Goal: Task Accomplishment & Management: Manage account settings

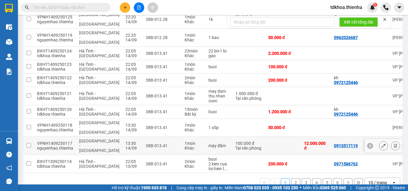
scroll to position [60, 0]
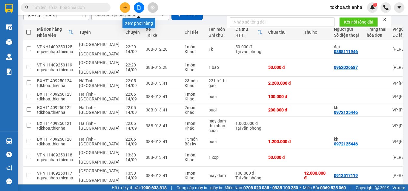
click at [139, 9] on icon "file-add" at bounding box center [138, 7] width 3 height 4
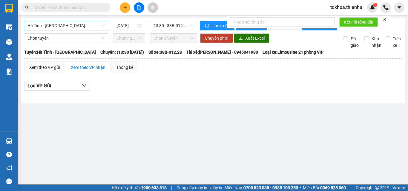
click at [96, 26] on span "Hà Tĩnh - [GEOGRAPHIC_DATA]" at bounding box center [65, 25] width 77 height 9
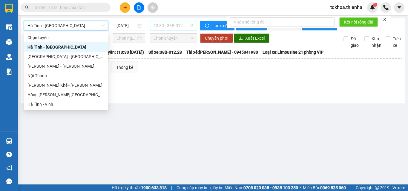
click at [171, 27] on span "13:30 - 38B-012.28" at bounding box center [174, 25] width 40 height 9
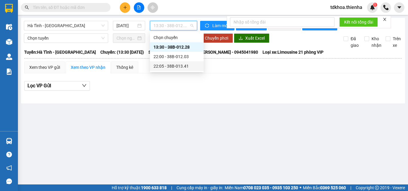
click at [169, 66] on div "22:05 - 38B-013.41" at bounding box center [177, 66] width 47 height 7
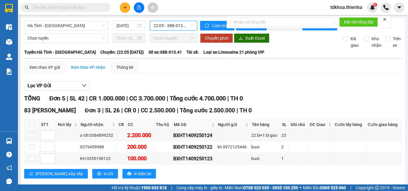
scroll to position [119, 0]
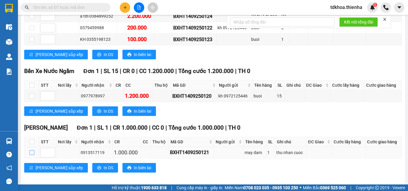
click at [32, 155] on input "checkbox" at bounding box center [32, 153] width 5 height 5
checkbox input "true"
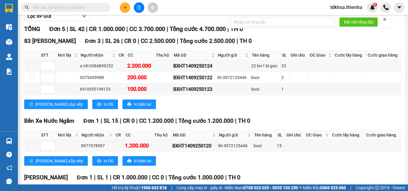
scroll to position [129, 0]
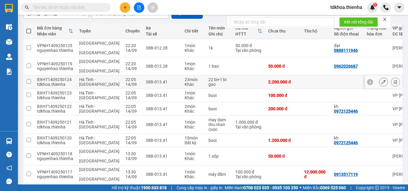
scroll to position [91, 0]
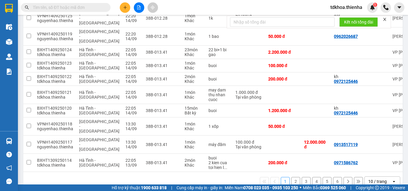
click at [357, 180] on icon at bounding box center [358, 181] width 3 height 3
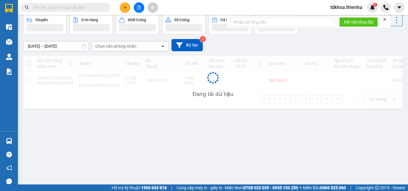
scroll to position [27, 0]
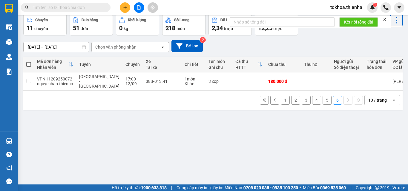
click at [283, 98] on button "1" at bounding box center [285, 100] width 9 height 9
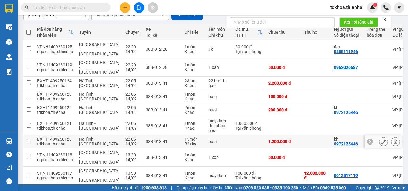
scroll to position [91, 0]
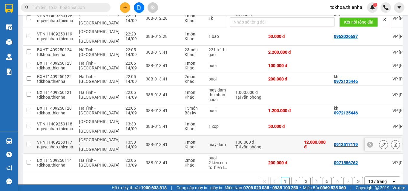
click at [235, 140] on div "100.000 đ" at bounding box center [248, 142] width 27 height 5
checkbox input "true"
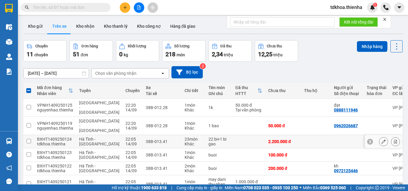
scroll to position [0, 0]
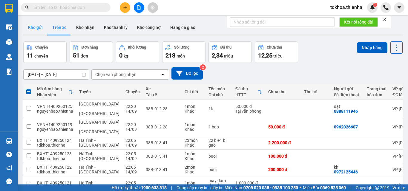
click at [40, 29] on button "Kho gửi" at bounding box center [35, 27] width 24 height 14
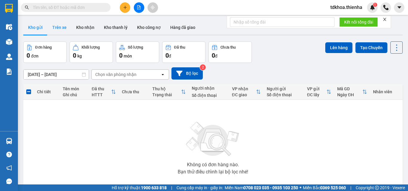
click at [61, 30] on button "Trên xe" at bounding box center [59, 27] width 24 height 14
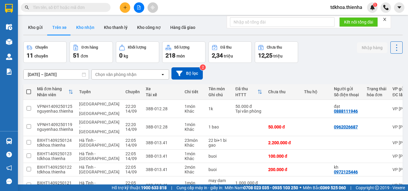
click at [92, 26] on button "Kho nhận" at bounding box center [85, 27] width 28 height 14
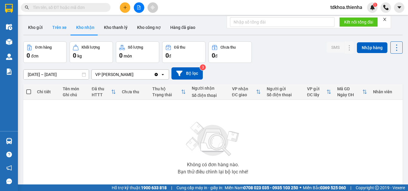
click at [61, 25] on button "Trên xe" at bounding box center [59, 27] width 24 height 14
type input "[DATE] – [DATE]"
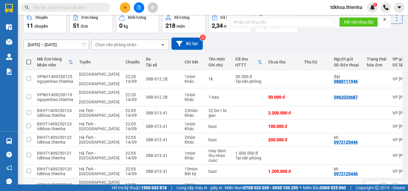
scroll to position [91, 0]
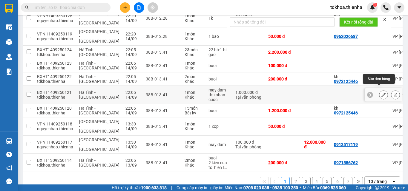
click at [379, 90] on button at bounding box center [383, 95] width 8 height 10
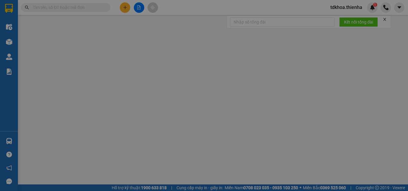
type input "0913517119"
type input "1.000.000"
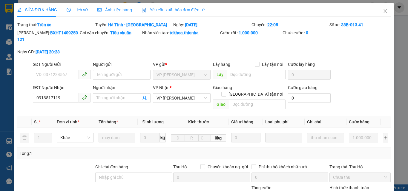
click at [316, 116] on th "Ghi chú" at bounding box center [326, 122] width 42 height 12
click at [322, 111] on div "thu nhan cuoc" at bounding box center [319, 111] width 31 height 10
click at [330, 111] on div "thu nhan cuoc" at bounding box center [319, 111] width 31 height 10
click at [315, 114] on div "thu nhan cuoc" at bounding box center [319, 111] width 31 height 10
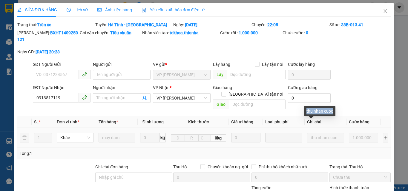
click at [315, 114] on div "thu nhan cuoc" at bounding box center [319, 111] width 31 height 10
click at [315, 113] on div "thu nhan cuoc" at bounding box center [319, 111] width 31 height 10
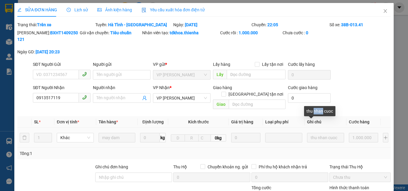
click at [315, 113] on div "thu nhan cuoc" at bounding box center [319, 111] width 31 height 10
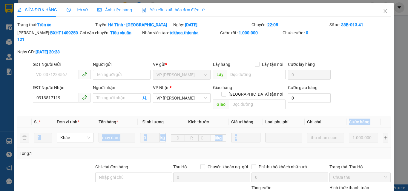
drag, startPoint x: 340, startPoint y: 114, endPoint x: 347, endPoint y: 118, distance: 8.8
click at [342, 118] on table "SL * Đơn vị tính * Tên hàng * Định lượng Kích thước Giá trị hàng Loại phụ phí G…" at bounding box center [203, 132] width 373 height 32
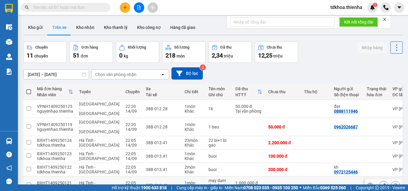
scroll to position [30, 0]
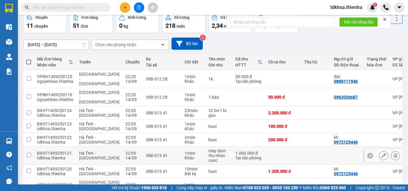
click at [213, 156] on td "may dam thu nhan cuoc" at bounding box center [218, 156] width 27 height 18
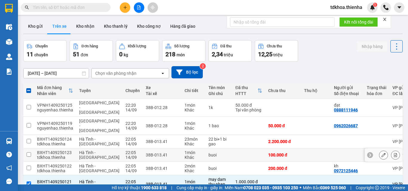
scroll to position [61, 0]
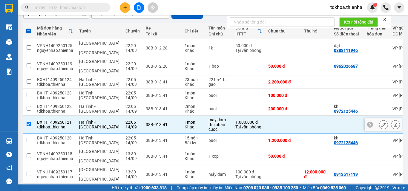
click at [365, 118] on div at bounding box center [384, 124] width 38 height 13
click at [368, 123] on icon at bounding box center [370, 125] width 4 height 4
click at [392, 122] on div "VP [PERSON_NAME]" at bounding box center [411, 124] width 39 height 5
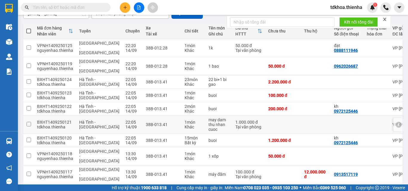
click at [364, 116] on td at bounding box center [377, 125] width 26 height 18
checkbox input "true"
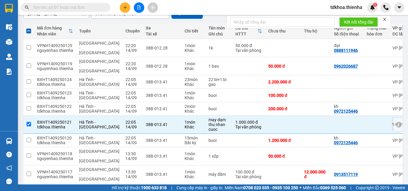
click at [398, 123] on icon at bounding box center [399, 124] width 2 height 3
click at [394, 123] on icon at bounding box center [395, 125] width 3 height 4
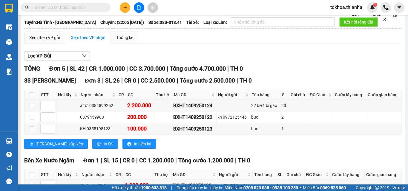
scroll to position [129, 0]
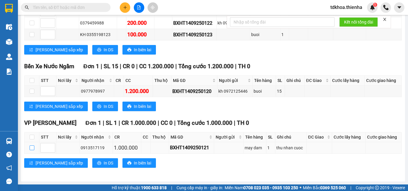
click at [32, 148] on input "checkbox" at bounding box center [32, 148] width 5 height 5
checkbox input "true"
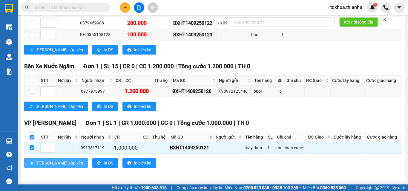
click at [53, 162] on span "[PERSON_NAME] sắp xếp" at bounding box center [59, 163] width 47 height 7
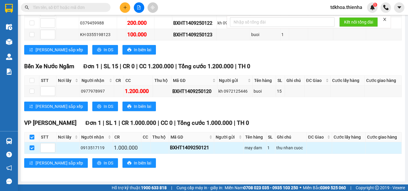
click at [307, 152] on td at bounding box center [319, 148] width 25 height 12
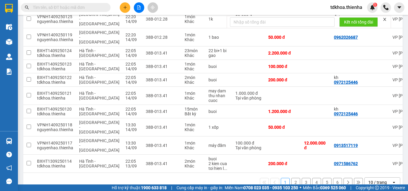
scroll to position [91, 0]
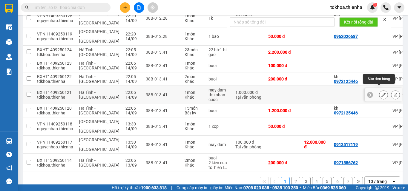
click at [381, 93] on icon at bounding box center [383, 95] width 4 height 4
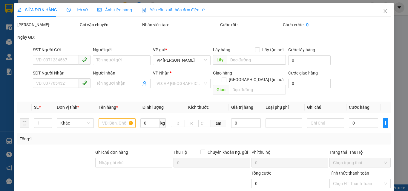
type input "0913517119"
type input "1.000.000"
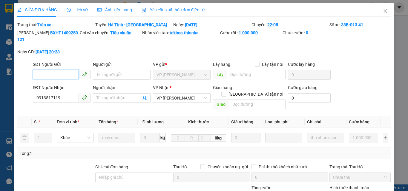
scroll to position [57, 0]
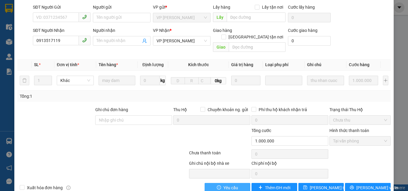
click at [223, 181] on span "Yêu cầu" at bounding box center [230, 188] width 15 height 7
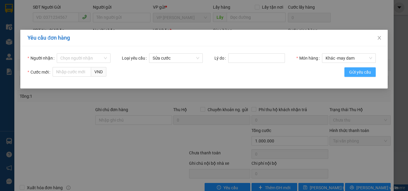
click at [362, 70] on span "Gửi yêu cầu" at bounding box center [360, 72] width 22 height 7
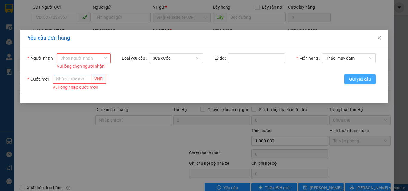
click at [362, 70] on div "Khác - may dam" at bounding box center [349, 61] width 54 height 17
click at [309, 57] on label "Món hàng" at bounding box center [308, 58] width 25 height 10
click at [326, 57] on input "Món hàng" at bounding box center [347, 58] width 42 height 9
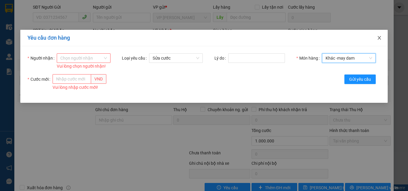
click at [380, 37] on icon "close" at bounding box center [379, 38] width 5 height 5
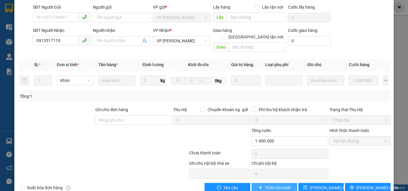
click at [277, 181] on span "Thêm ĐH mới" at bounding box center [277, 188] width 25 height 7
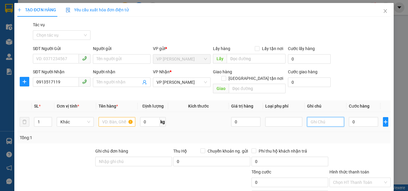
click at [327, 117] on input "text" at bounding box center [325, 122] width 37 height 10
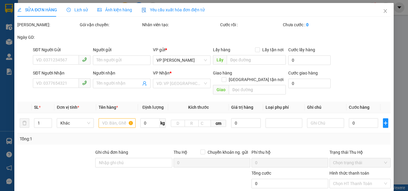
type input "0913517119"
type input "1.000.000"
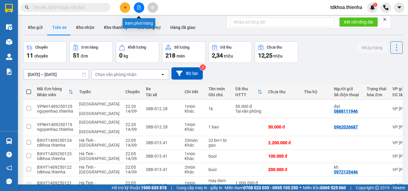
click at [138, 8] on icon "file-add" at bounding box center [139, 7] width 4 height 4
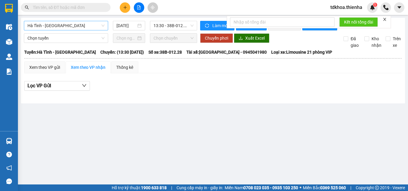
click at [76, 25] on span "Hà Tĩnh - [GEOGRAPHIC_DATA]" at bounding box center [65, 25] width 77 height 9
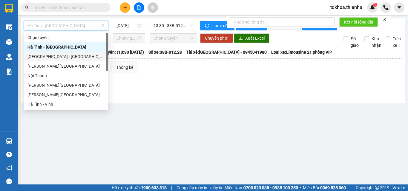
click at [43, 59] on div "[GEOGRAPHIC_DATA] - [GEOGRAPHIC_DATA]" at bounding box center [65, 56] width 77 height 7
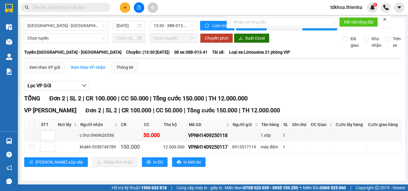
click at [387, 17] on icon "close" at bounding box center [385, 19] width 4 height 4
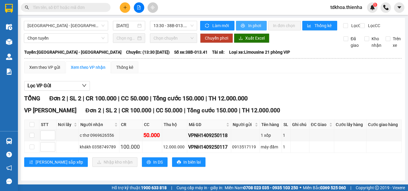
click at [253, 26] on span "In phơi" at bounding box center [255, 25] width 14 height 7
click at [136, 23] on div "[DATE]" at bounding box center [128, 25] width 25 height 7
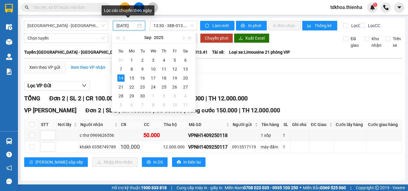
scroll to position [0, 2]
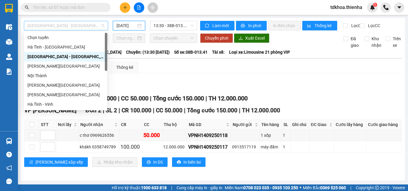
click at [70, 23] on span "[GEOGRAPHIC_DATA] - [GEOGRAPHIC_DATA]" at bounding box center [65, 25] width 77 height 9
drag, startPoint x: 39, startPoint y: 58, endPoint x: 51, endPoint y: 51, distance: 13.4
click at [39, 57] on div "[GEOGRAPHIC_DATA] - [GEOGRAPHIC_DATA]" at bounding box center [65, 56] width 76 height 7
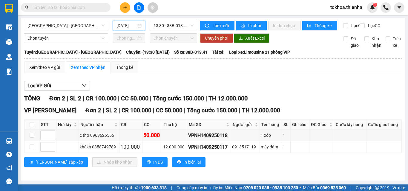
click at [127, 25] on input "[DATE]" at bounding box center [126, 25] width 20 height 7
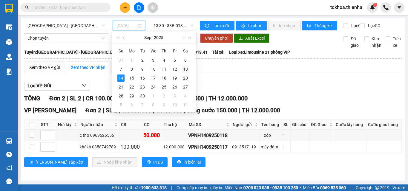
click at [187, 70] on div "13" at bounding box center [185, 69] width 7 height 7
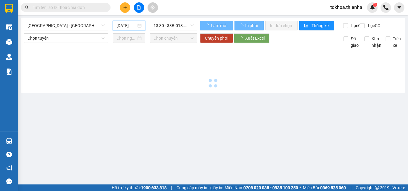
type input "13/09/2025"
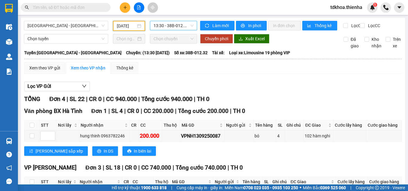
click at [181, 24] on span "13:30 - 38B-012.32" at bounding box center [174, 25] width 40 height 9
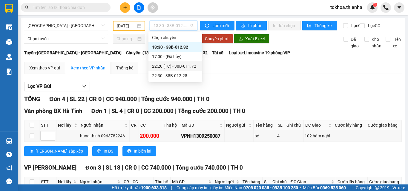
click at [170, 68] on div "22:20 (TC) - 38B-011.72" at bounding box center [175, 66] width 47 height 7
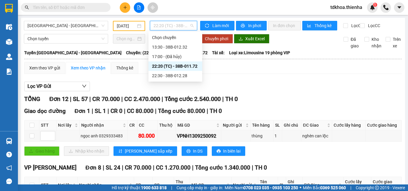
click at [176, 25] on span "22:20 (TC) - 38B-011.72" at bounding box center [174, 25] width 40 height 9
click at [166, 76] on div "22:30 - 38B-012.28" at bounding box center [175, 76] width 47 height 7
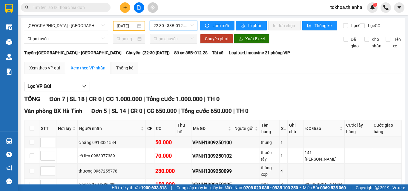
click at [159, 26] on span "22:30 - 38B-012.28" at bounding box center [174, 25] width 40 height 9
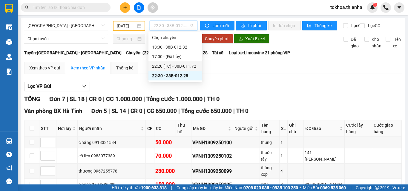
click at [168, 65] on div "22:20 (TC) - 38B-011.72" at bounding box center [175, 66] width 47 height 7
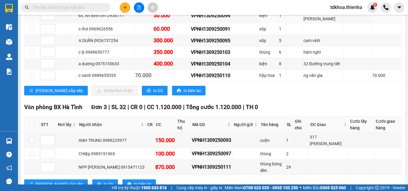
scroll to position [179, 0]
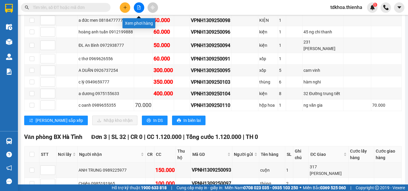
click at [139, 6] on icon "file-add" at bounding box center [139, 7] width 4 height 4
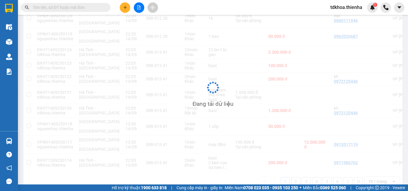
scroll to position [91, 0]
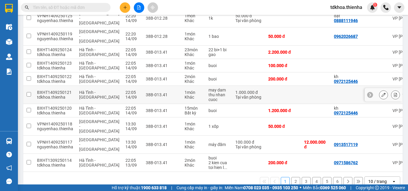
click at [28, 92] on input "checkbox" at bounding box center [29, 94] width 4 height 4
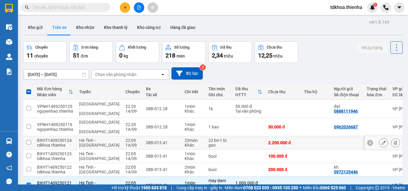
scroll to position [90, 0]
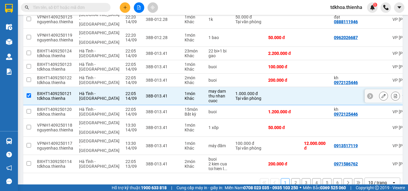
click at [30, 93] on input "checkbox" at bounding box center [29, 95] width 4 height 4
checkbox input "false"
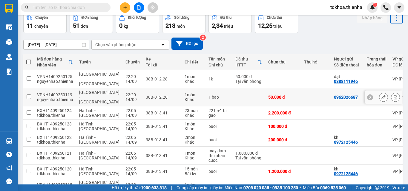
scroll to position [0, 0]
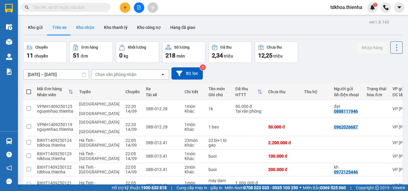
click at [92, 29] on button "Kho nhận" at bounding box center [85, 27] width 28 height 14
type input "09/09/2025 – 14/09/2025"
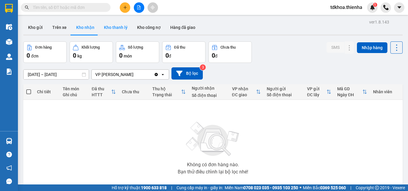
click at [112, 26] on button "Kho thanh lý" at bounding box center [115, 27] width 33 height 14
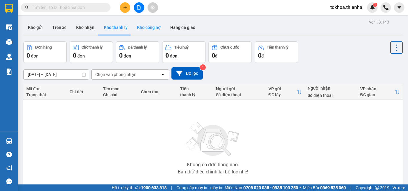
click at [145, 27] on button "Kho công nợ" at bounding box center [148, 27] width 33 height 14
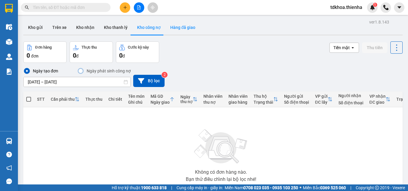
click at [179, 29] on button "Hàng đã giao" at bounding box center [182, 27] width 35 height 14
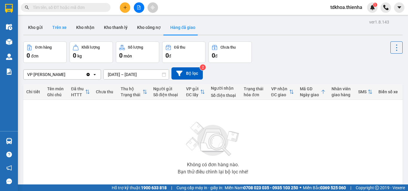
click at [63, 27] on button "Trên xe" at bounding box center [59, 27] width 24 height 14
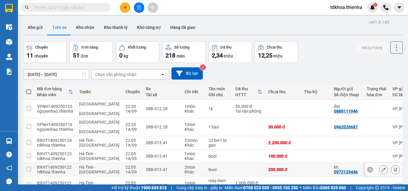
scroll to position [60, 0]
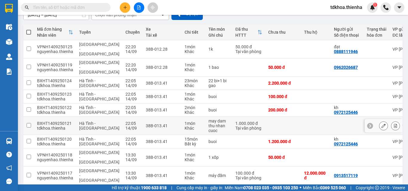
click at [368, 124] on icon at bounding box center [370, 126] width 4 height 4
click at [397, 124] on icon at bounding box center [399, 126] width 4 height 4
click at [381, 124] on icon at bounding box center [383, 126] width 4 height 4
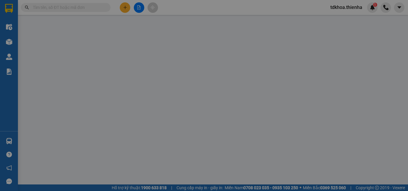
type input "0913517119"
type input "1.000.000"
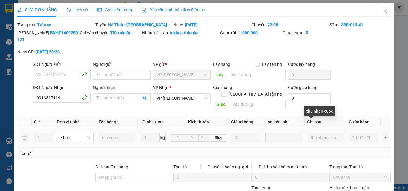
click at [321, 112] on div "thu nhan cuoc" at bounding box center [319, 111] width 31 height 10
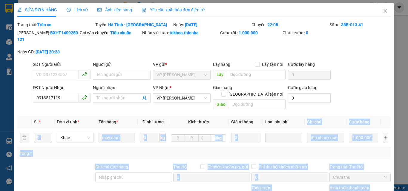
drag, startPoint x: 332, startPoint y: 111, endPoint x: 298, endPoint y: 105, distance: 35.0
click at [298, 105] on div "Total Paid Fee 1.000.000 Total UnPaid Fee 0 Cash Collection Total Fee Trạng thá…" at bounding box center [203, 136] width 373 height 229
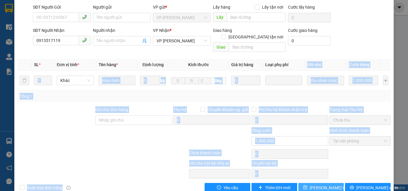
click at [317, 181] on span "Lưu thay đổi" at bounding box center [334, 188] width 48 height 7
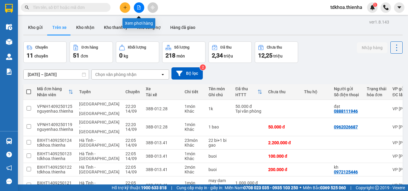
click at [139, 8] on icon "file-add" at bounding box center [139, 7] width 4 height 4
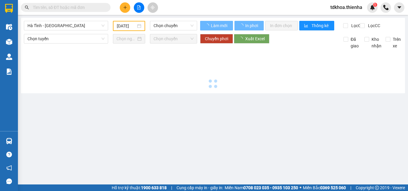
type input "[DATE]"
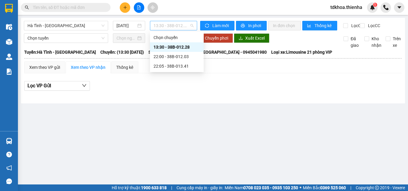
click at [180, 25] on span "13:30 - 38B-012.28" at bounding box center [174, 25] width 40 height 9
click at [183, 66] on div "22:05 - 38B-013.41" at bounding box center [177, 66] width 47 height 7
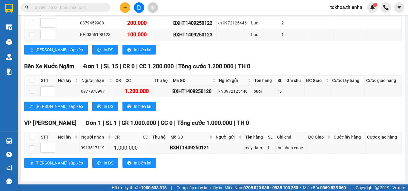
scroll to position [70, 0]
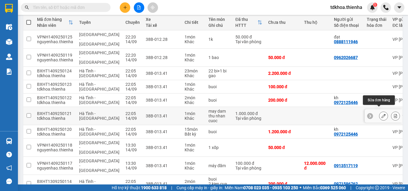
click at [381, 114] on icon at bounding box center [383, 116] width 4 height 4
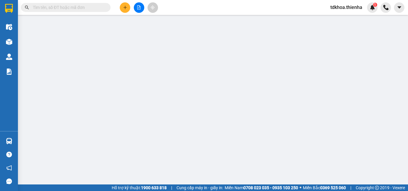
type input "0913517119"
type input "1.000.000"
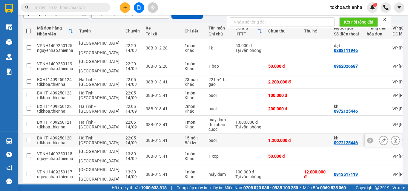
scroll to position [91, 0]
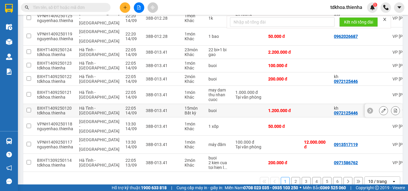
click at [232, 104] on td at bounding box center [248, 110] width 33 height 13
checkbox input "true"
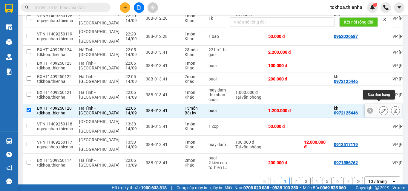
click at [381, 109] on icon at bounding box center [383, 111] width 4 height 4
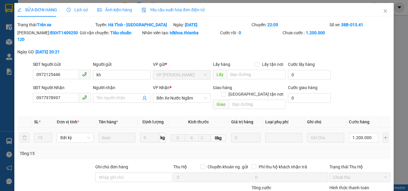
type input "0972125446"
type input "kh"
type input "0977978997"
type input "1.200.000"
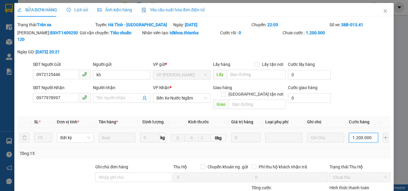
click at [366, 133] on input "1.200.000" at bounding box center [363, 138] width 29 height 10
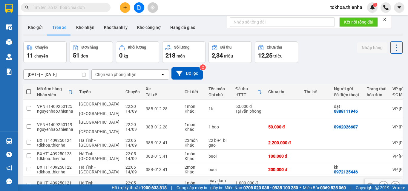
scroll to position [60, 0]
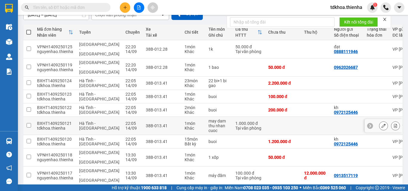
click at [243, 121] on div "1.000.000 đ" at bounding box center [248, 123] width 27 height 5
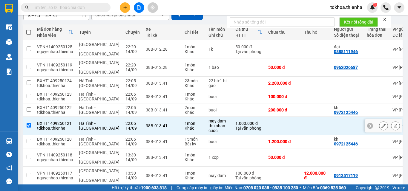
checkbox input "true"
click at [379, 122] on button at bounding box center [383, 126] width 8 height 10
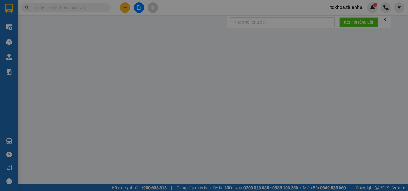
type input "0913517119"
type input "1.000.000"
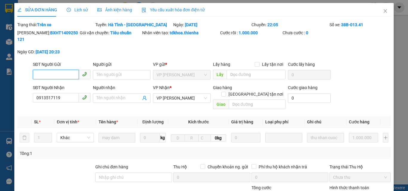
scroll to position [57, 0]
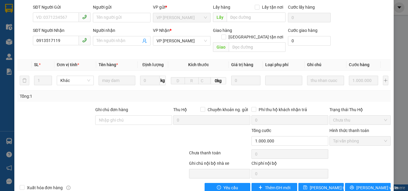
click at [344, 128] on label "Hình thức thanh toán" at bounding box center [349, 130] width 40 height 5
click at [346, 128] on label "Hình thức thanh toán" at bounding box center [349, 130] width 40 height 5
click at [228, 170] on div "Total Paid Fee 1.000.000 Total UnPaid Fee 0 Cash Collection Total Fee Trạng thá…" at bounding box center [203, 78] width 373 height 229
click at [228, 181] on span "Yêu cầu" at bounding box center [230, 188] width 15 height 7
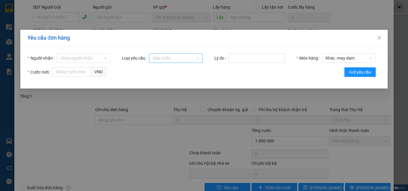
click at [184, 57] on span "Sửa cước" at bounding box center [176, 58] width 47 height 9
click at [162, 70] on div "Sửa cước" at bounding box center [175, 70] width 47 height 7
click at [197, 59] on span "Sửa cước" at bounding box center [176, 58] width 47 height 9
click at [158, 67] on div "Sửa cước" at bounding box center [175, 70] width 47 height 7
click at [73, 73] on input "Cước mới" at bounding box center [72, 72] width 39 height 10
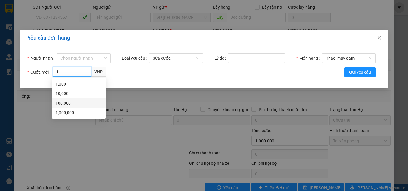
click at [67, 104] on div "100,000" at bounding box center [79, 103] width 47 height 7
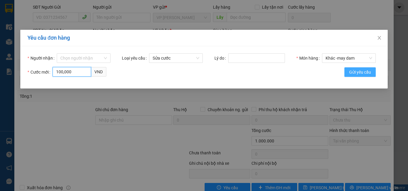
type input "100,000"
click at [364, 73] on span "Gửi yêu cầu" at bounding box center [360, 72] width 22 height 7
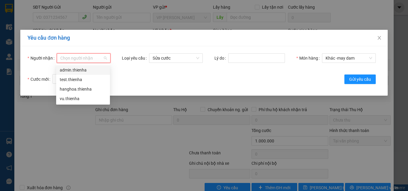
click at [92, 59] on input "Người nhận" at bounding box center [81, 58] width 42 height 9
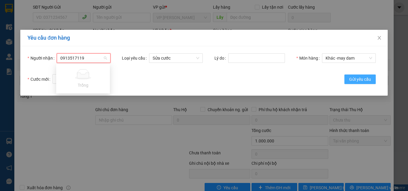
type input "0913517119"
click at [366, 78] on span "Gửi yêu cầu" at bounding box center [360, 79] width 22 height 7
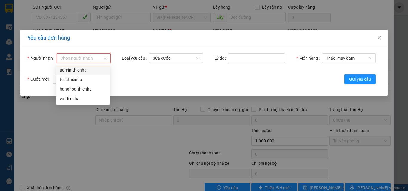
click at [81, 58] on input "Người nhận" at bounding box center [81, 58] width 42 height 9
click at [70, 89] on div "hanghoa.thienha" at bounding box center [83, 89] width 47 height 7
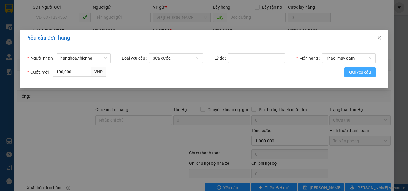
click at [362, 72] on span "Gửi yêu cầu" at bounding box center [360, 72] width 22 height 7
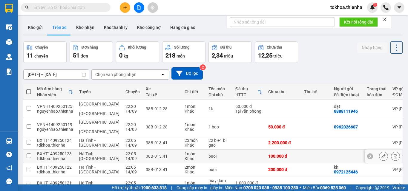
scroll to position [60, 0]
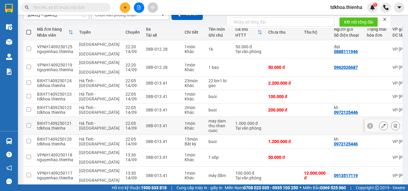
click at [243, 126] on div "Tại văn phòng" at bounding box center [248, 128] width 27 height 5
checkbox input "true"
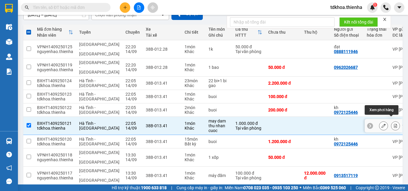
click at [393, 124] on icon at bounding box center [395, 126] width 4 height 4
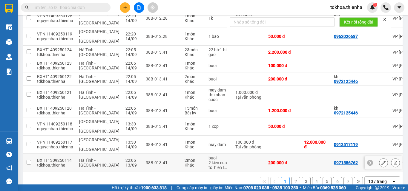
scroll to position [31, 0]
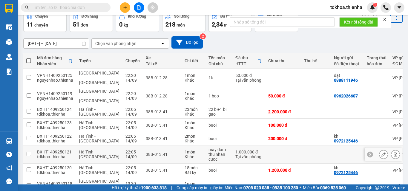
click at [27, 152] on input "checkbox" at bounding box center [29, 154] width 4 height 4
checkbox input "true"
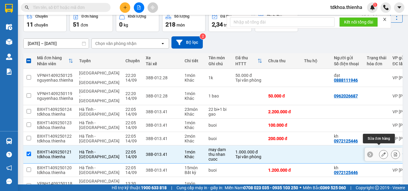
click at [379, 151] on button at bounding box center [383, 155] width 8 height 10
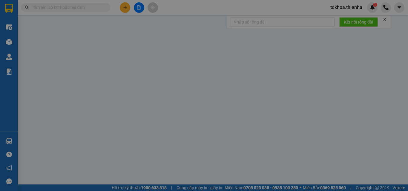
type input "0913517119"
type input "1.000.000"
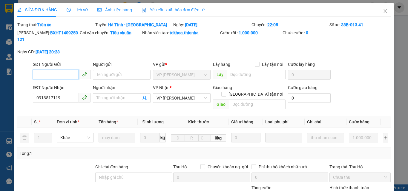
scroll to position [57, 0]
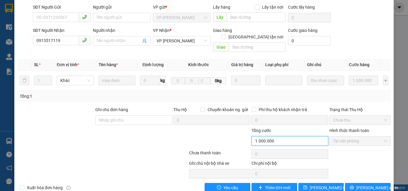
click at [259, 136] on input "1.000.000" at bounding box center [289, 141] width 77 height 10
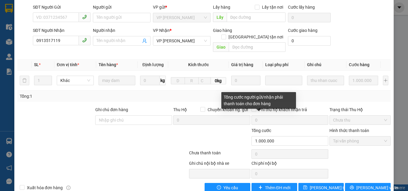
click at [262, 128] on span "Tổng cước" at bounding box center [261, 130] width 20 height 5
click at [262, 136] on input "1.000.000" at bounding box center [289, 141] width 77 height 10
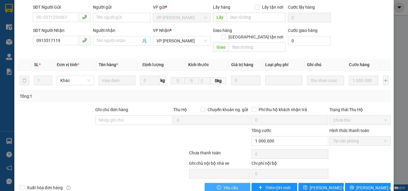
click at [228, 181] on span "Yêu cầu" at bounding box center [230, 188] width 15 height 7
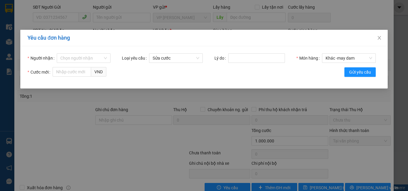
click at [102, 71] on span "VND" at bounding box center [98, 72] width 15 height 10
click at [82, 73] on input "Cước mới" at bounding box center [72, 72] width 39 height 10
click at [69, 74] on input "Cước mới" at bounding box center [72, 72] width 39 height 10
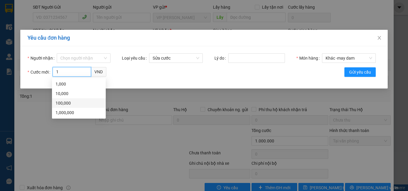
click at [63, 102] on div "100,000" at bounding box center [79, 103] width 47 height 7
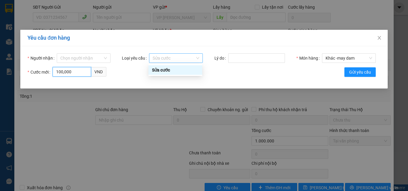
click at [187, 55] on span "Sửa cước" at bounding box center [176, 58] width 47 height 9
type input "100,000"
click at [170, 70] on div "Sửa cước" at bounding box center [175, 70] width 47 height 7
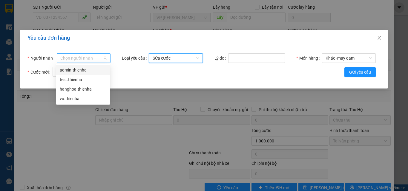
click at [105, 56] on div "Chọn người nhận" at bounding box center [84, 58] width 54 height 10
click at [83, 68] on div "admin.thienha" at bounding box center [83, 70] width 47 height 7
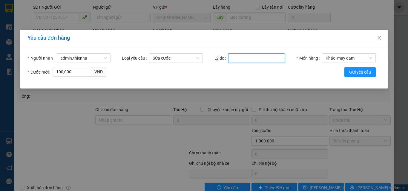
click at [234, 58] on input "Lý do" at bounding box center [256, 58] width 57 height 10
click at [223, 57] on label "Lý do" at bounding box center [221, 58] width 14 height 10
click at [228, 57] on input "Lý do" at bounding box center [256, 58] width 57 height 10
click at [248, 58] on input "Lý do" at bounding box center [256, 58] width 57 height 10
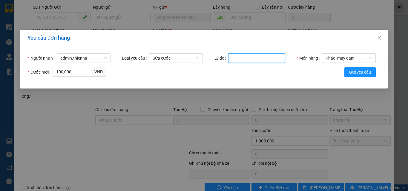
click at [248, 58] on input "Lý do" at bounding box center [256, 58] width 57 height 10
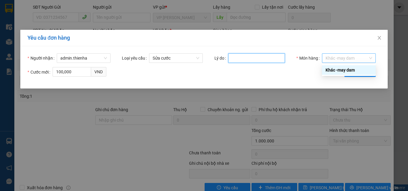
click at [334, 56] on span "Khác - may dam" at bounding box center [349, 58] width 47 height 9
click at [347, 71] on span "- may dam" at bounding box center [345, 70] width 19 height 5
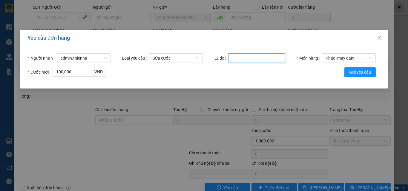
click at [268, 60] on input "Lý do" at bounding box center [256, 58] width 57 height 10
type input "sai"
click at [362, 72] on span "Gửi yêu cầu" at bounding box center [360, 72] width 22 height 7
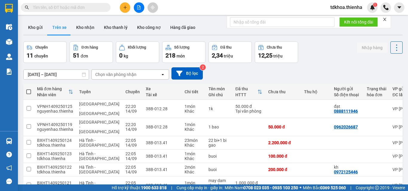
scroll to position [90, 0]
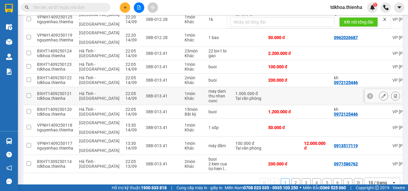
click at [30, 93] on input "checkbox" at bounding box center [29, 95] width 4 height 4
checkbox input "true"
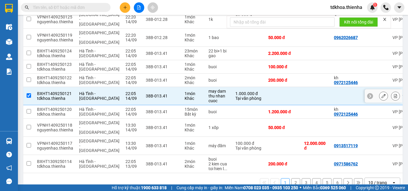
scroll to position [30, 0]
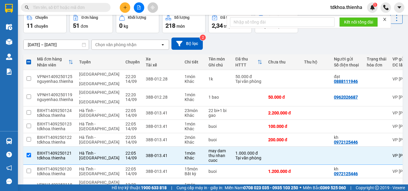
click at [163, 45] on icon at bounding box center [163, 44] width 2 height 1
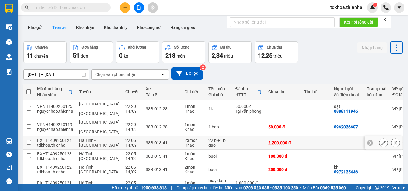
scroll to position [30, 0]
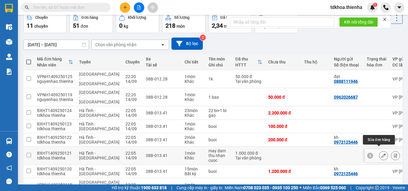
click at [381, 154] on icon at bounding box center [383, 156] width 4 height 4
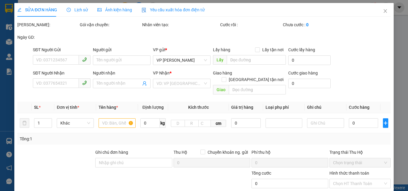
type input "0913517119"
type input "1.000.000"
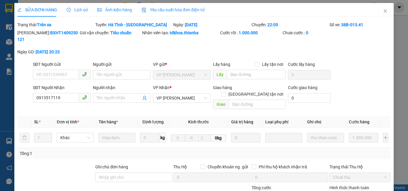
click at [364, 181] on label "Hình thức thanh toán" at bounding box center [349, 188] width 40 height 5
click at [357, 164] on div "Trạng thái Thu Hộ" at bounding box center [359, 167] width 61 height 7
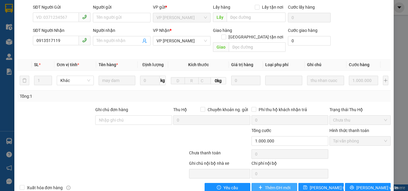
click at [275, 181] on span "Thêm ĐH mới" at bounding box center [277, 188] width 25 height 7
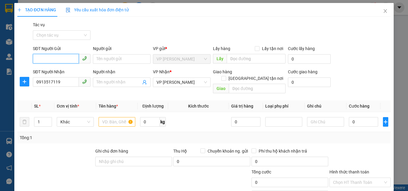
scroll to position [48, 0]
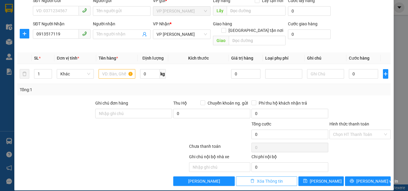
click at [274, 178] on span "Xóa Thông tin" at bounding box center [270, 181] width 26 height 7
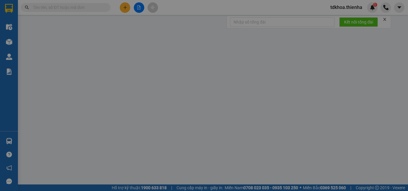
type input "0913517119"
type input "1.000.000"
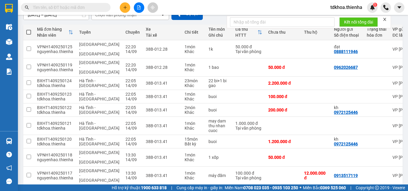
scroll to position [90, 0]
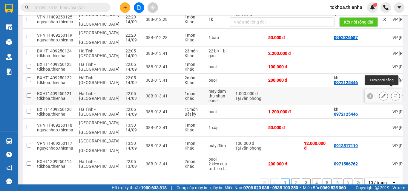
click at [393, 94] on icon at bounding box center [395, 96] width 4 height 4
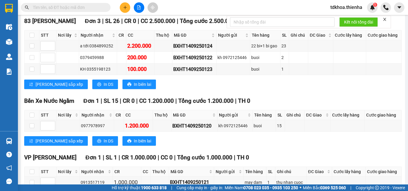
scroll to position [119, 0]
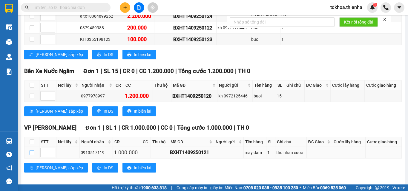
click at [31, 155] on input "checkbox" at bounding box center [32, 153] width 5 height 5
checkbox input "true"
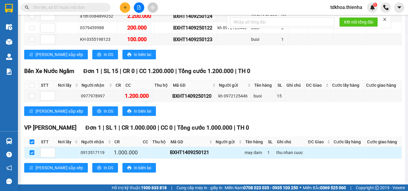
click at [279, 156] on div "thu nhan cuoc" at bounding box center [290, 153] width 29 height 7
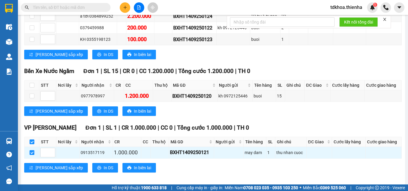
scroll to position [129, 0]
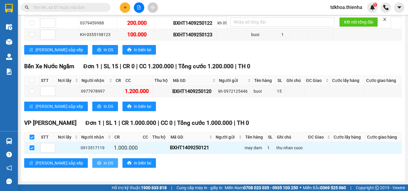
click at [97, 165] on span "printer" at bounding box center [99, 163] width 4 height 5
click at [134, 166] on span "In biên lai" at bounding box center [142, 163] width 17 height 7
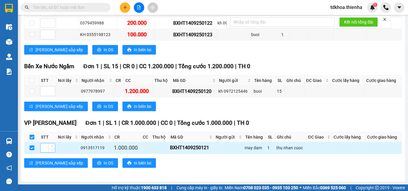
type input "1"
click at [55, 147] on span "Increase Value" at bounding box center [51, 146] width 7 height 5
click at [47, 149] on input "1" at bounding box center [48, 148] width 14 height 9
drag, startPoint x: 47, startPoint y: 149, endPoint x: 50, endPoint y: 133, distance: 16.4
click at [53, 146] on div "1" at bounding box center [47, 148] width 15 height 10
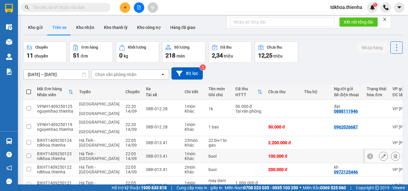
scroll to position [30, 0]
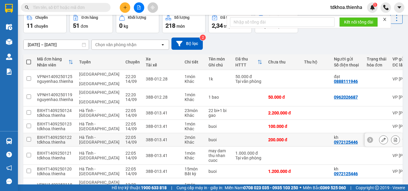
drag, startPoint x: 223, startPoint y: 152, endPoint x: 209, endPoint y: 130, distance: 26.2
click at [209, 134] on td "buoi" at bounding box center [218, 140] width 27 height 13
checkbox input "true"
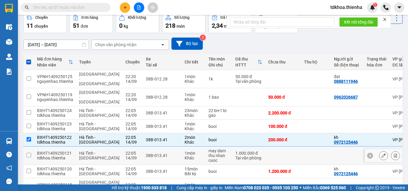
click at [235, 156] on div "Tại văn phòng" at bounding box center [248, 158] width 27 height 5
checkbox input "true"
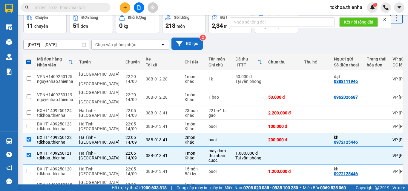
click at [188, 42] on button "Bộ lọc" at bounding box center [186, 44] width 31 height 12
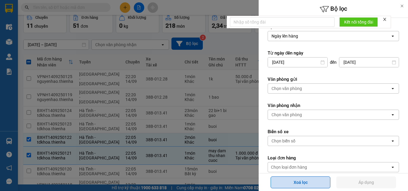
click at [304, 181] on button "Xoá lọc" at bounding box center [301, 183] width 60 height 12
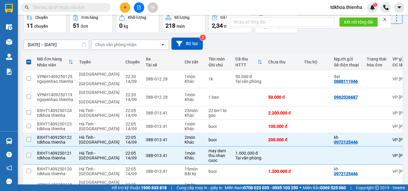
checkbox input "false"
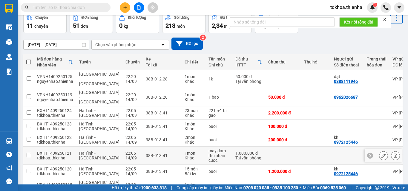
click at [265, 153] on td at bounding box center [283, 156] width 36 height 18
checkbox input "true"
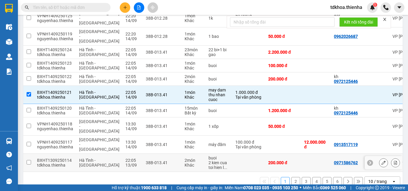
scroll to position [61, 0]
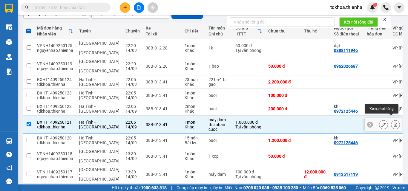
click at [393, 123] on icon at bounding box center [395, 125] width 4 height 4
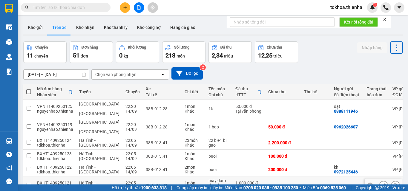
scroll to position [30, 0]
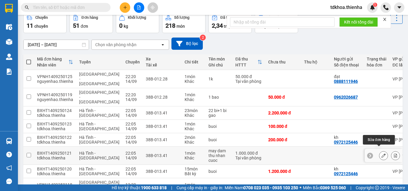
click at [381, 154] on icon at bounding box center [383, 156] width 4 height 4
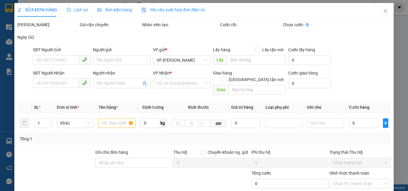
type input "0913517119"
type input "1.000.000"
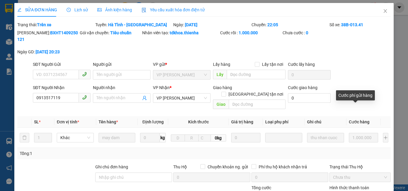
click at [356, 120] on span "Cước hàng" at bounding box center [359, 122] width 21 height 5
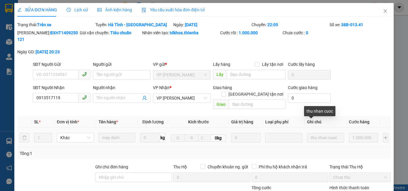
click at [312, 111] on div "thu nhan cuoc" at bounding box center [319, 111] width 31 height 10
click at [351, 181] on label "Hình thức thanh toán" at bounding box center [349, 188] width 40 height 5
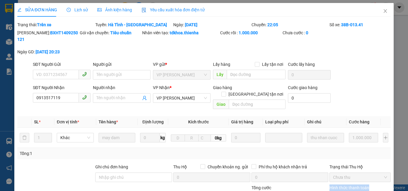
click at [351, 181] on label "Hình thức thanh toán" at bounding box center [349, 188] width 40 height 5
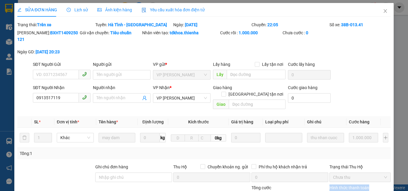
click at [351, 181] on label "Hình thức thanh toán" at bounding box center [349, 188] width 40 height 5
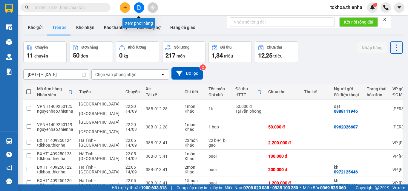
click at [138, 9] on icon "file-add" at bounding box center [138, 7] width 3 height 4
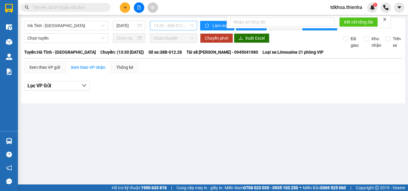
drag, startPoint x: 168, startPoint y: 26, endPoint x: 168, endPoint y: 30, distance: 3.6
click at [168, 26] on span "13:30 - 38B-012.28" at bounding box center [174, 25] width 40 height 9
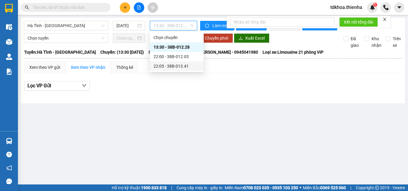
click at [176, 66] on div "22:05 - 38B-013.41" at bounding box center [177, 66] width 47 height 7
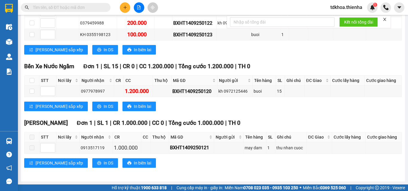
scroll to position [10, 0]
